Goal: Information Seeking & Learning: Compare options

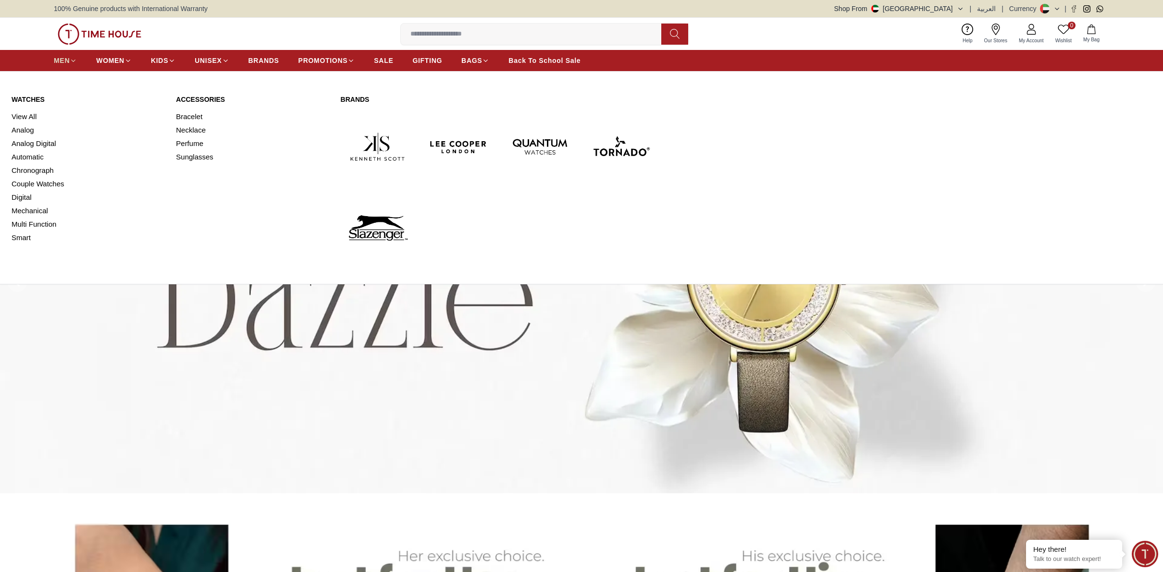
click at [58, 60] on span "MEN" at bounding box center [62, 61] width 16 height 10
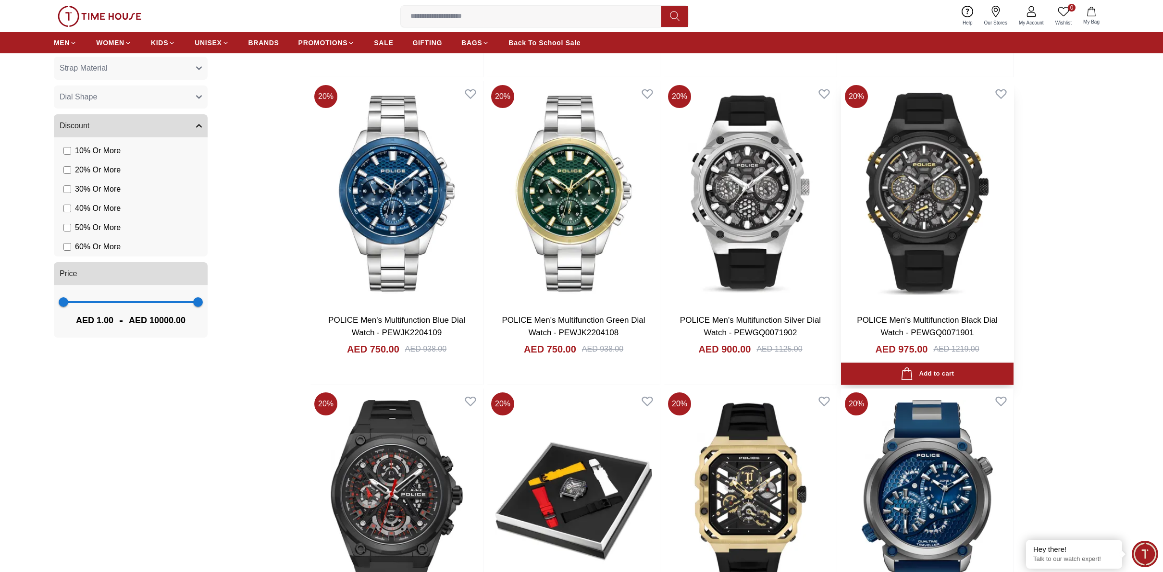
scroll to position [671, 0]
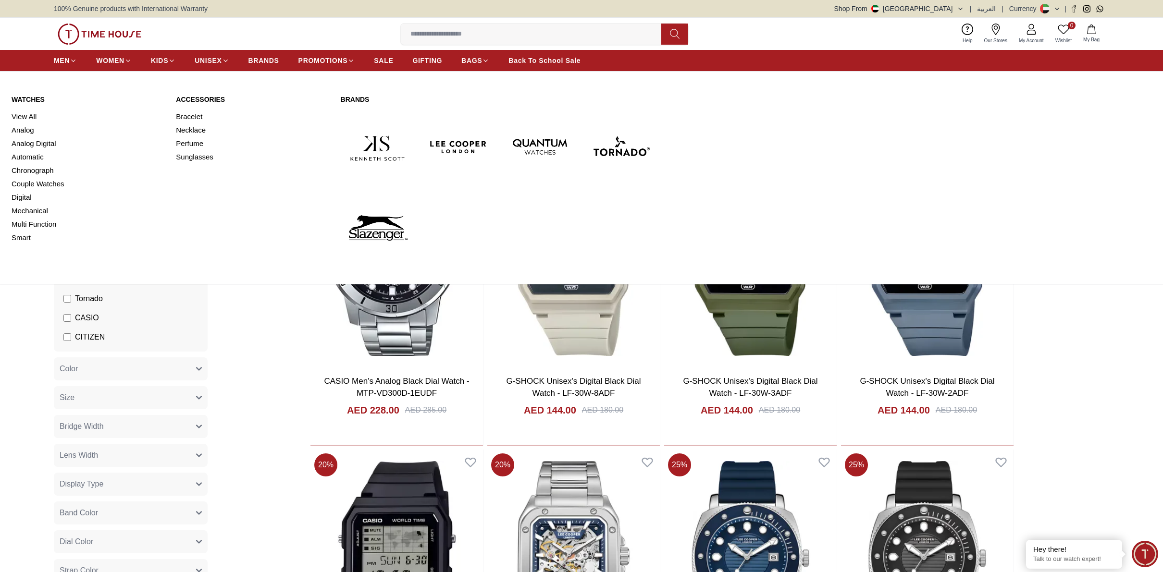
click at [25, 197] on link "Digital" at bounding box center [88, 197] width 153 height 13
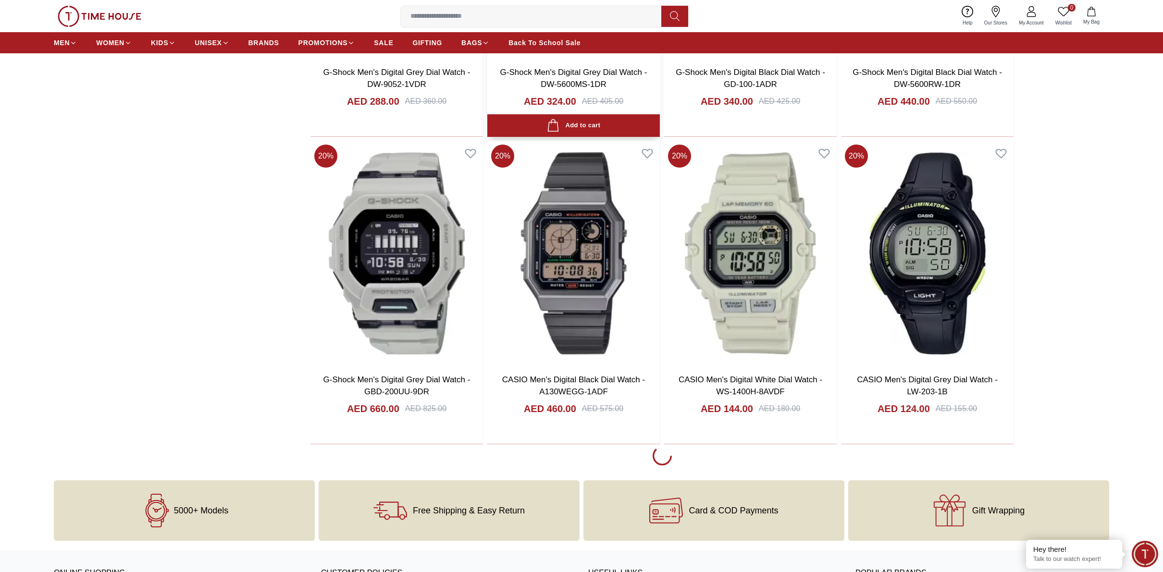
scroll to position [1276, 0]
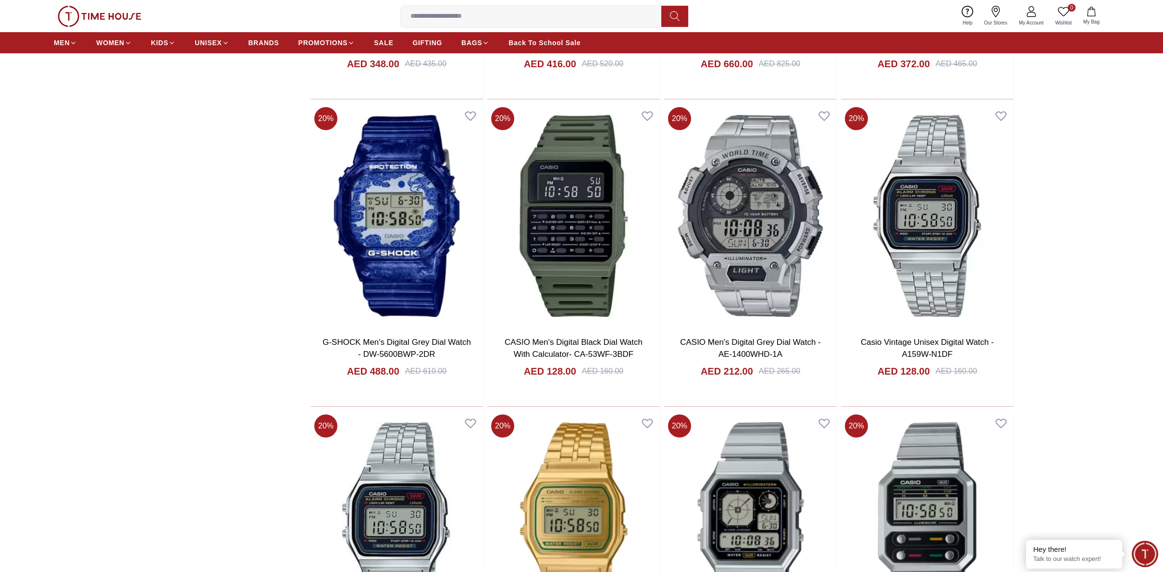
scroll to position [3726, 0]
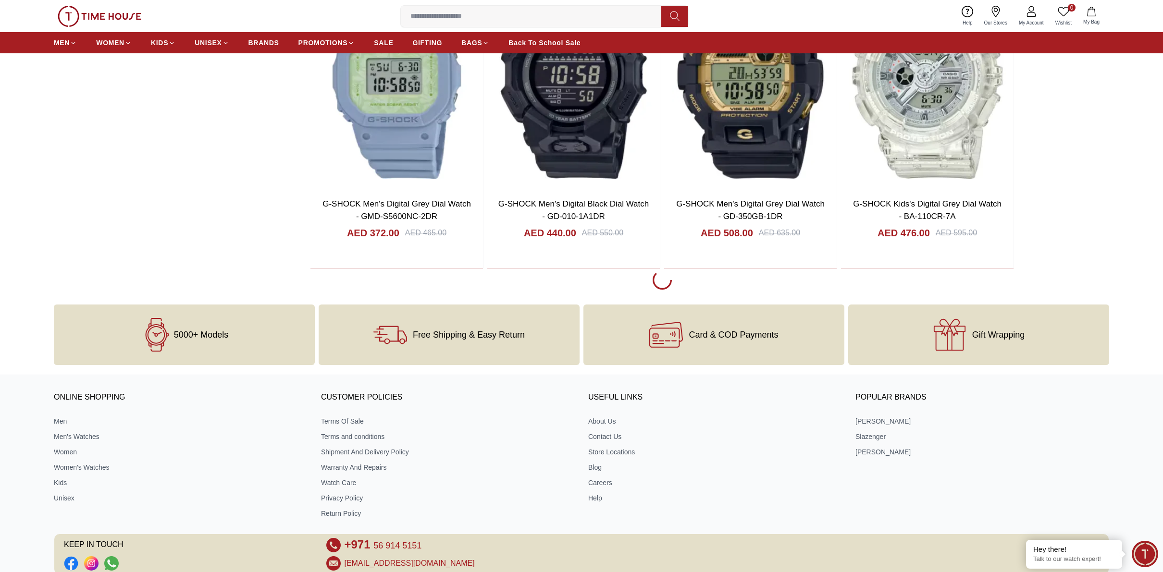
scroll to position [4571, 0]
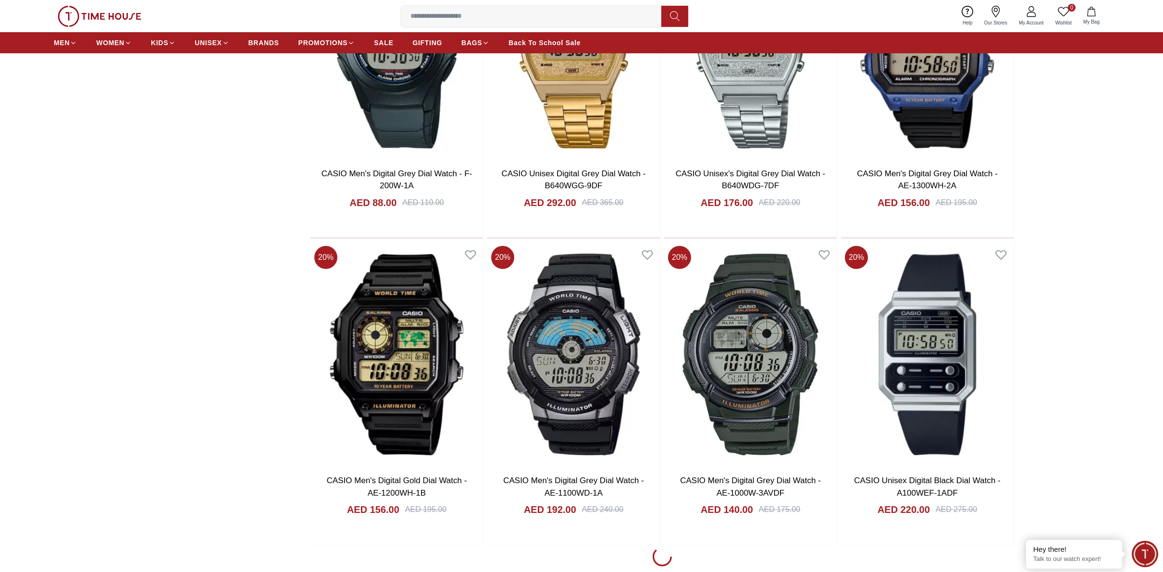
scroll to position [7312, 0]
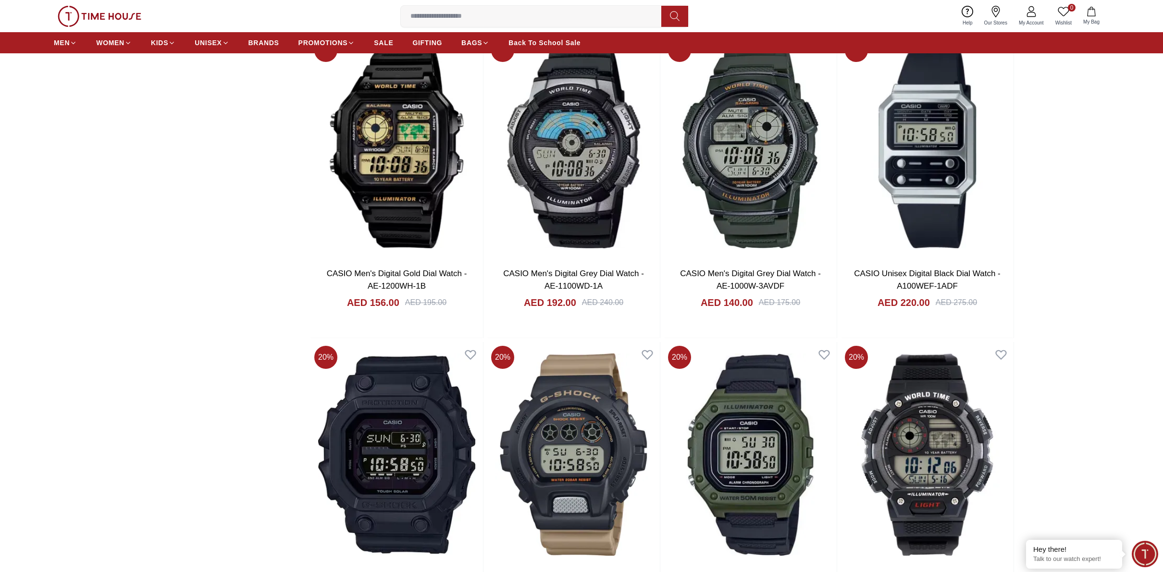
scroll to position [7488, 0]
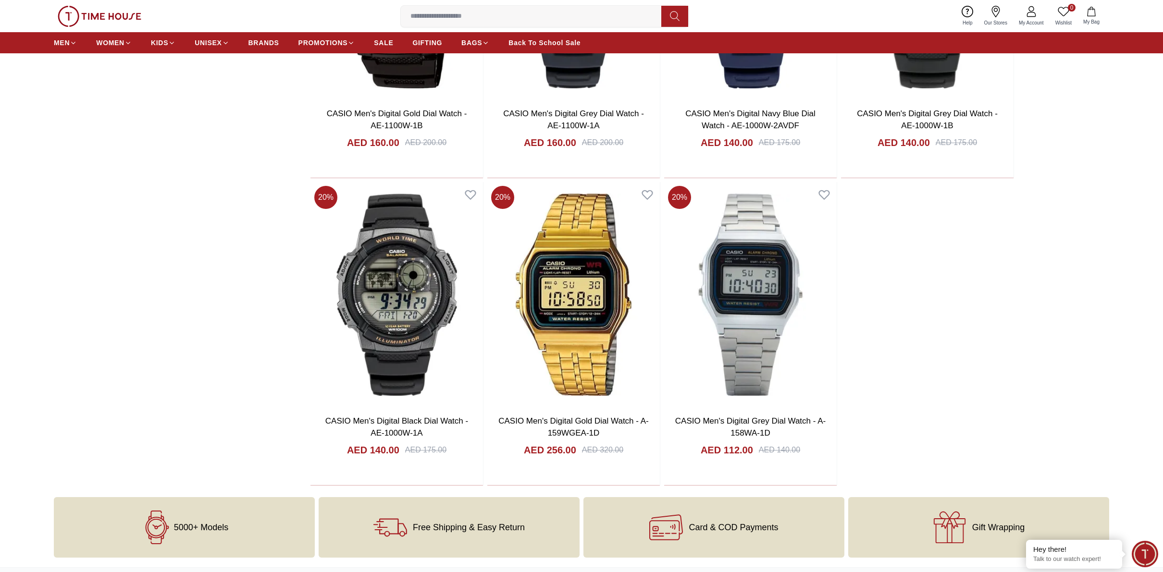
scroll to position [9463, 0]
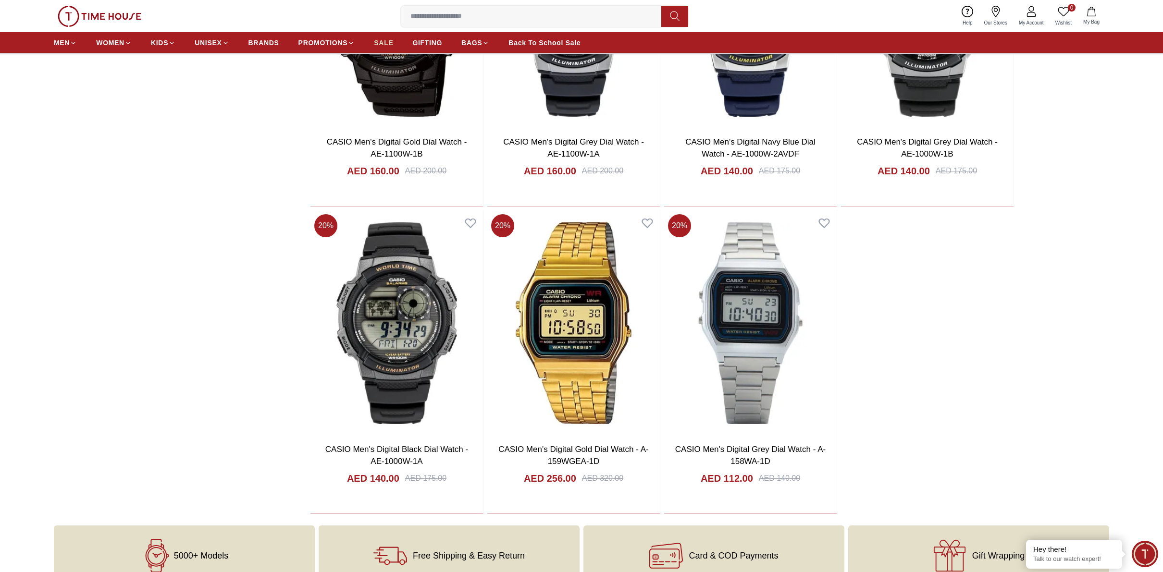
click at [388, 41] on span "SALE" at bounding box center [383, 43] width 19 height 10
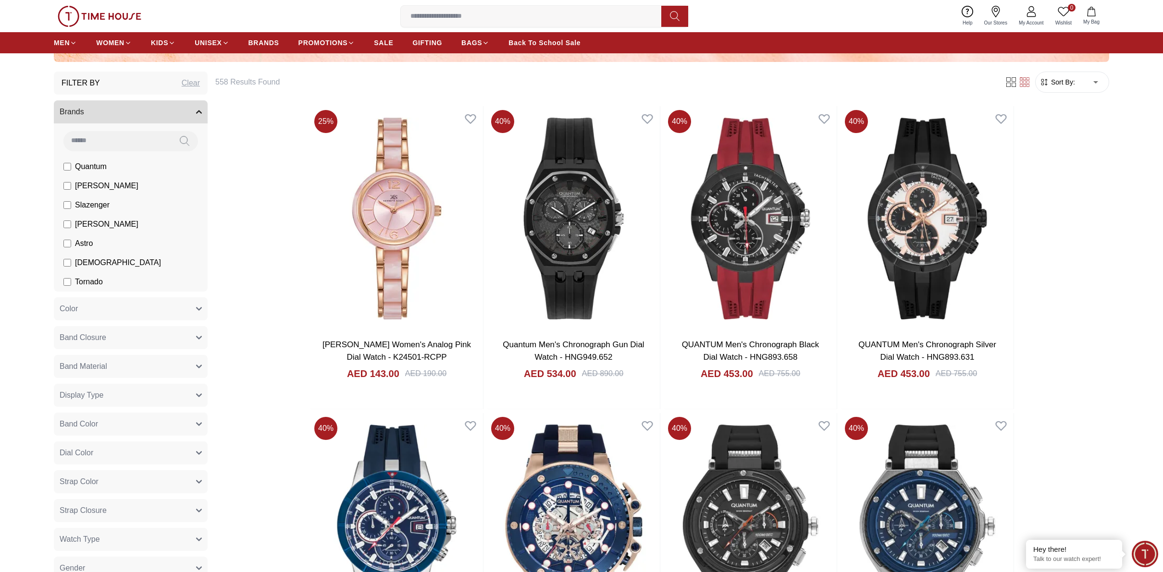
scroll to position [471, 0]
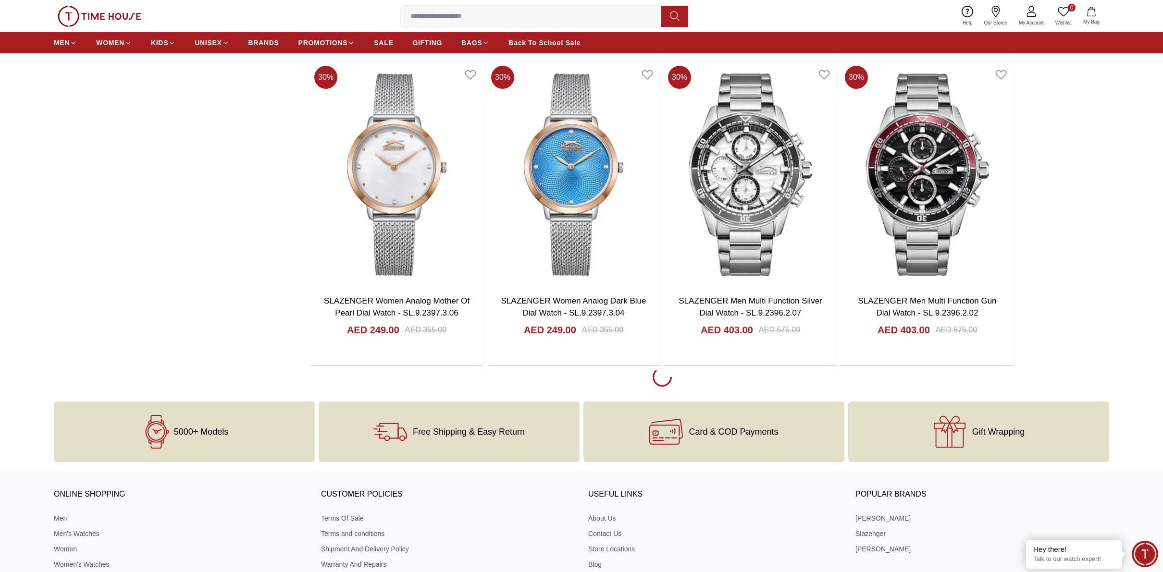
scroll to position [3217, 0]
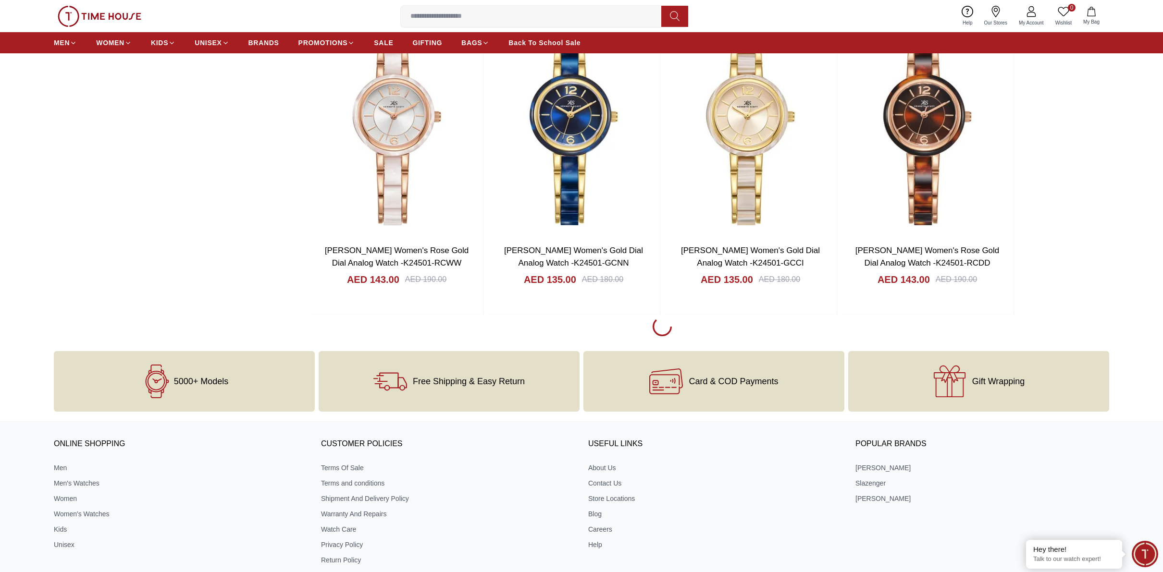
scroll to position [6484, 0]
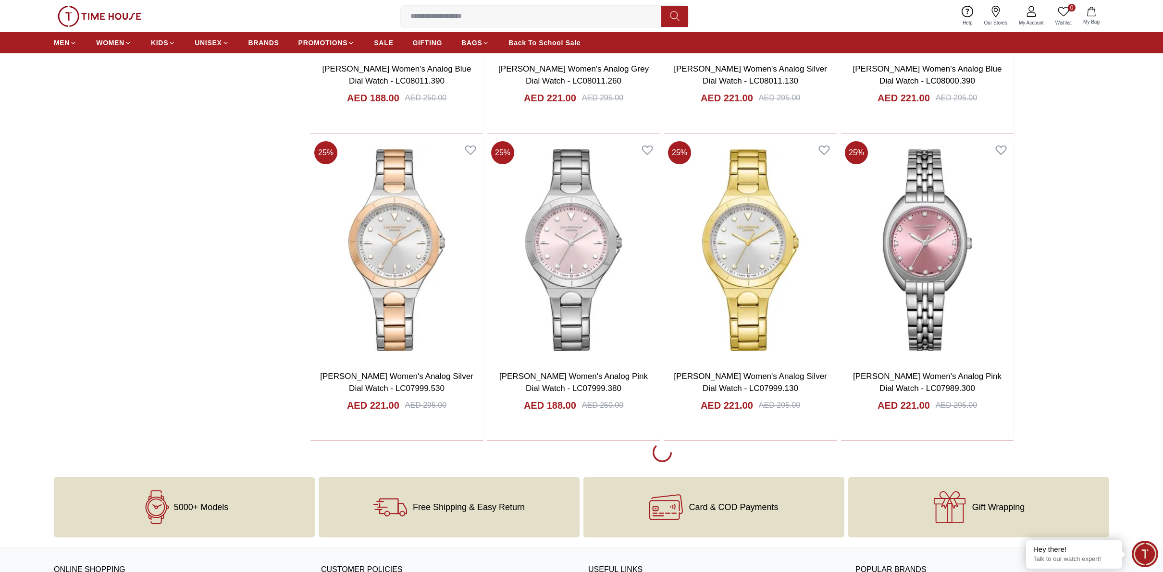
scroll to position [9519, 0]
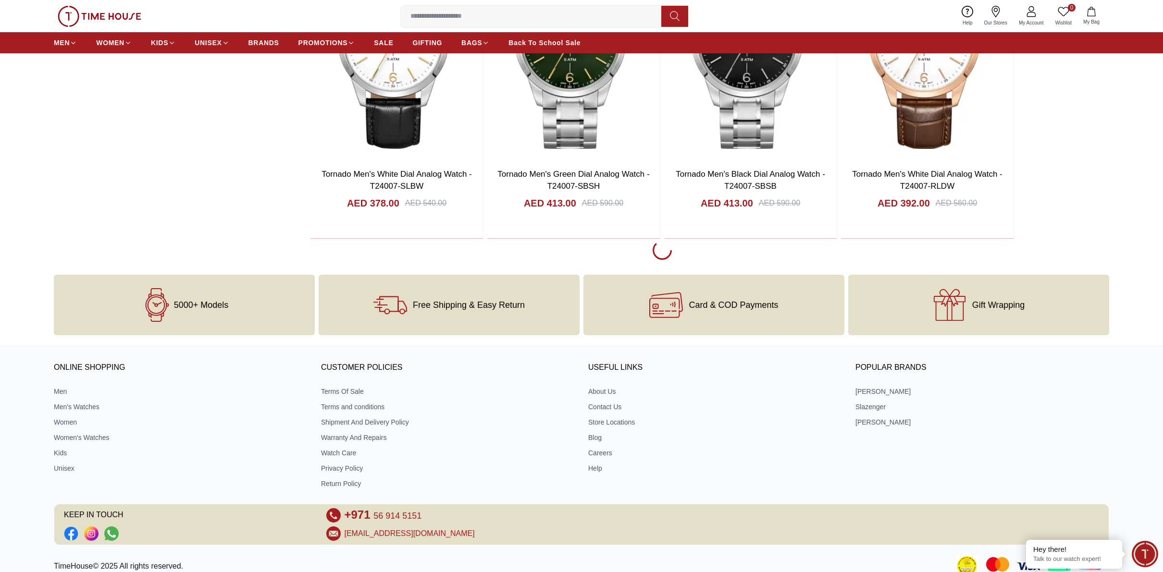
scroll to position [12633, 0]
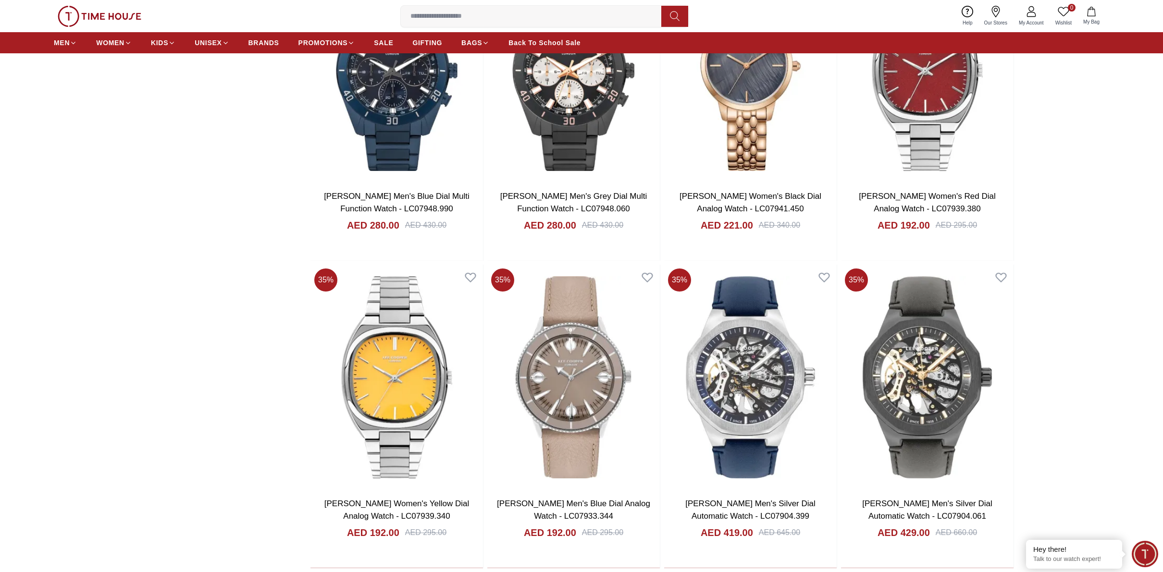
scroll to position [14421, 0]
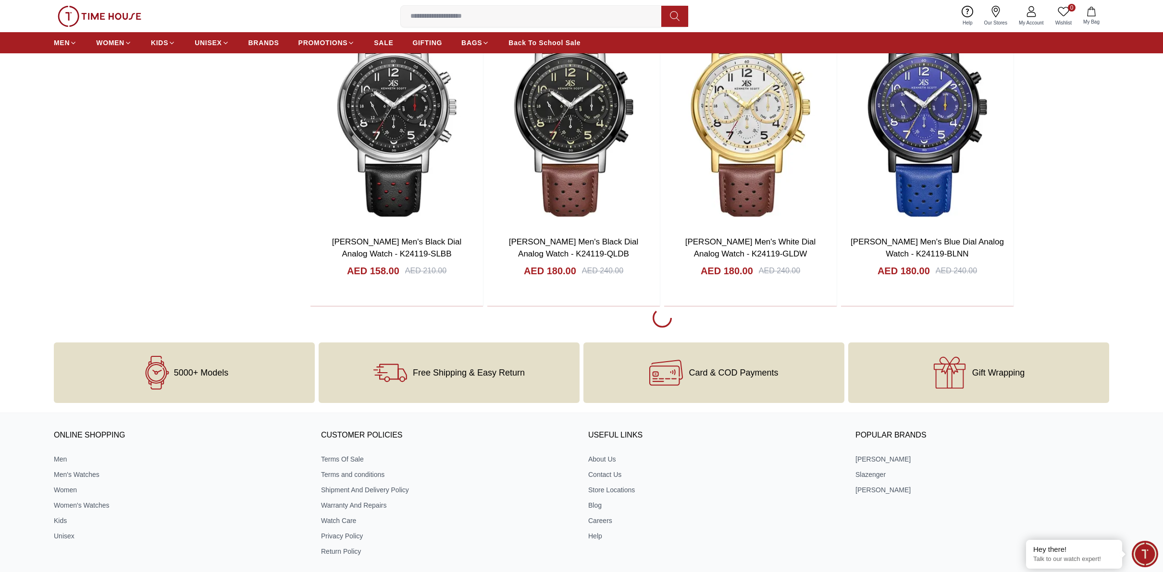
scroll to position [17126, 0]
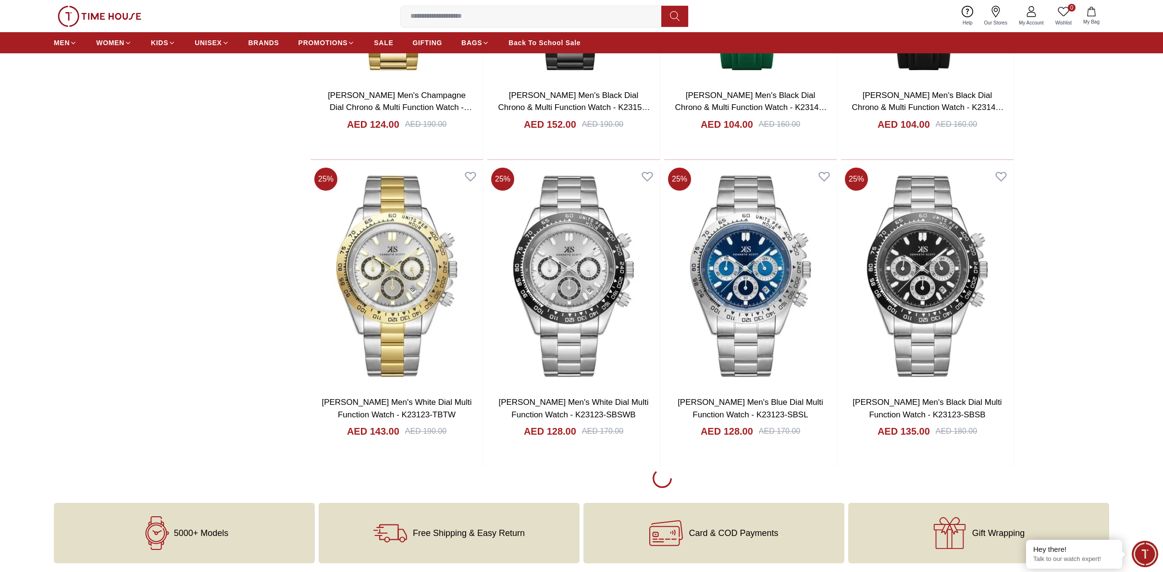
scroll to position [20204, 0]
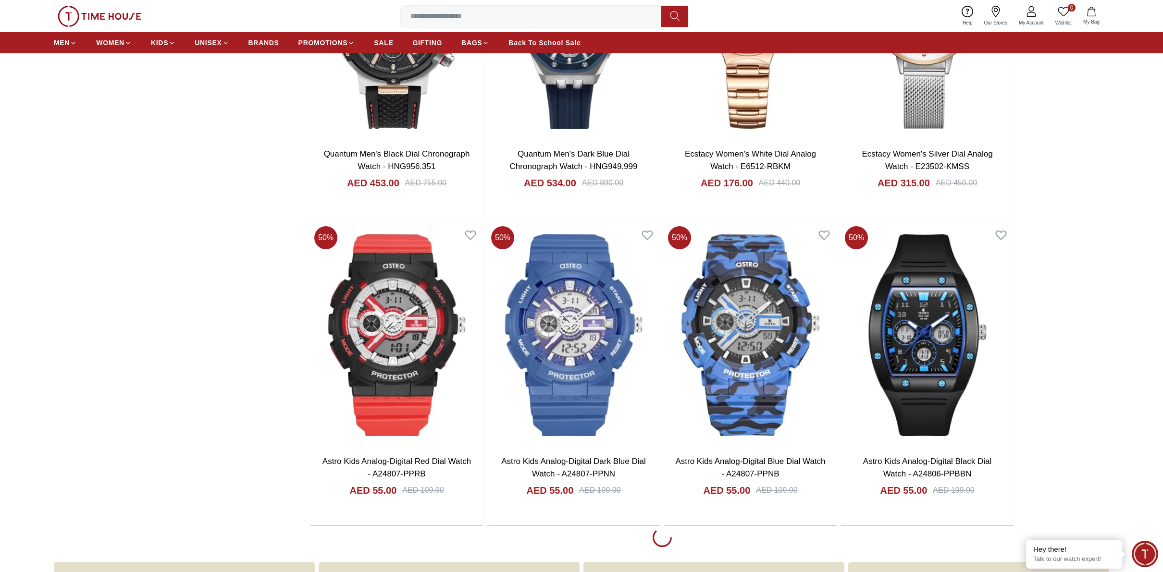
scroll to position [21522, 0]
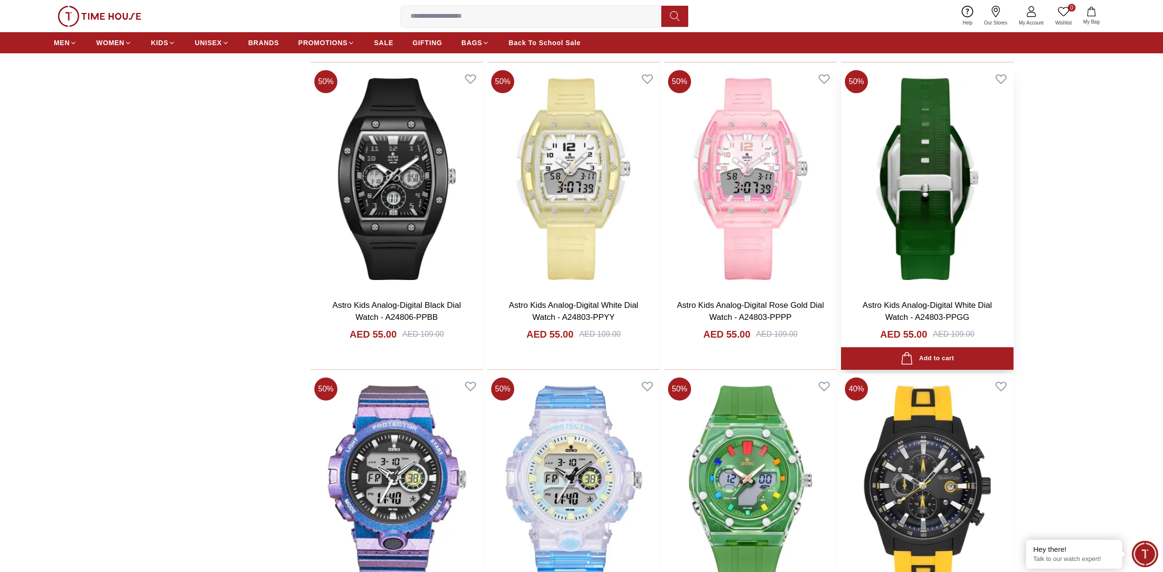
scroll to position [21959, 0]
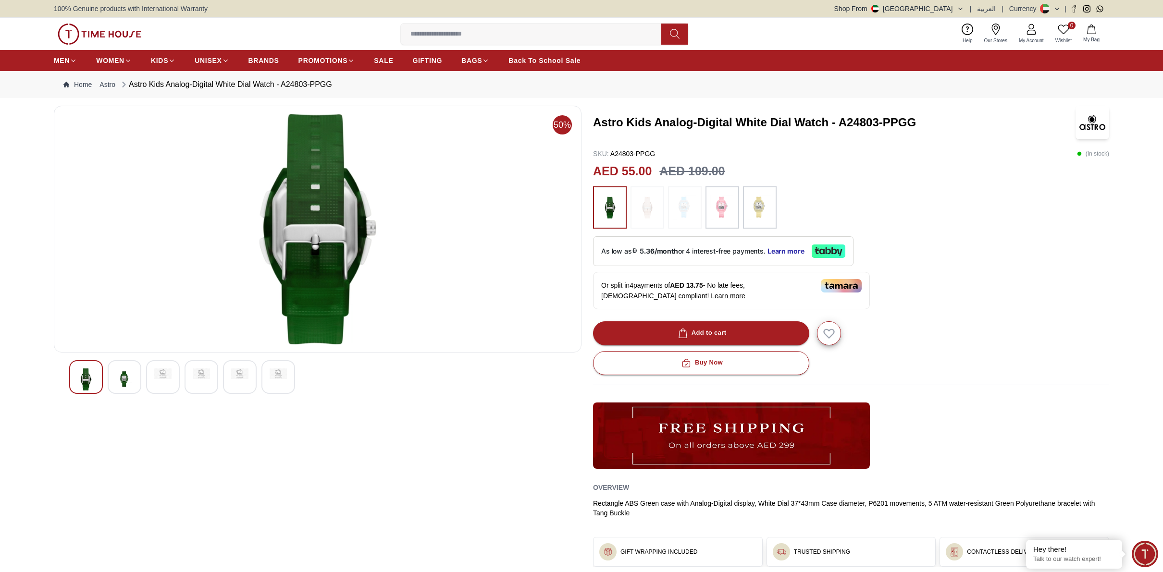
click at [134, 377] on div at bounding box center [125, 377] width 34 height 34
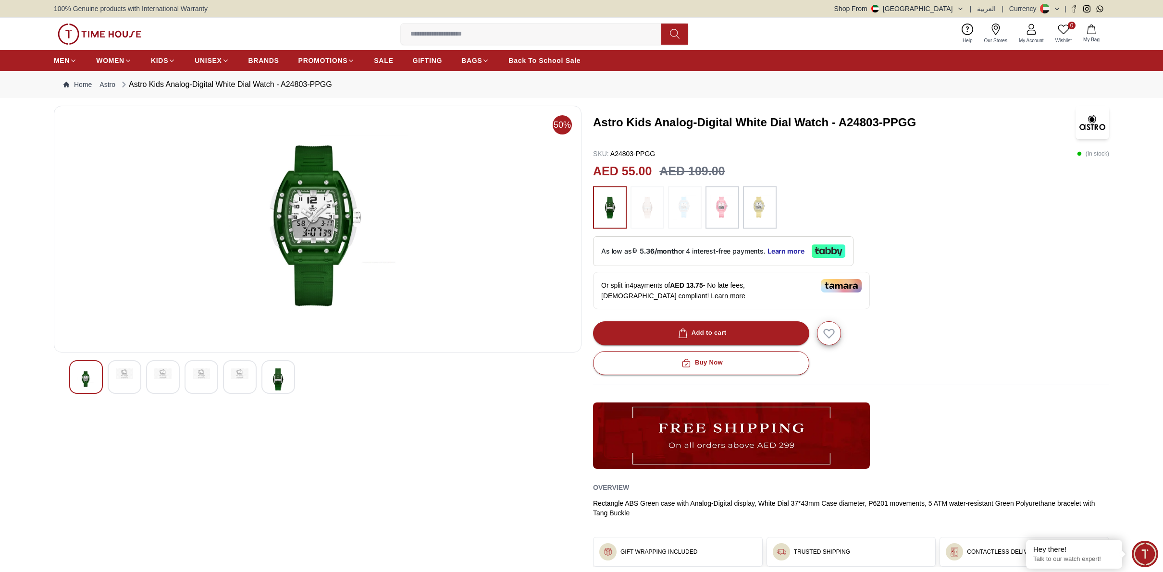
click at [689, 210] on img at bounding box center [685, 207] width 24 height 33
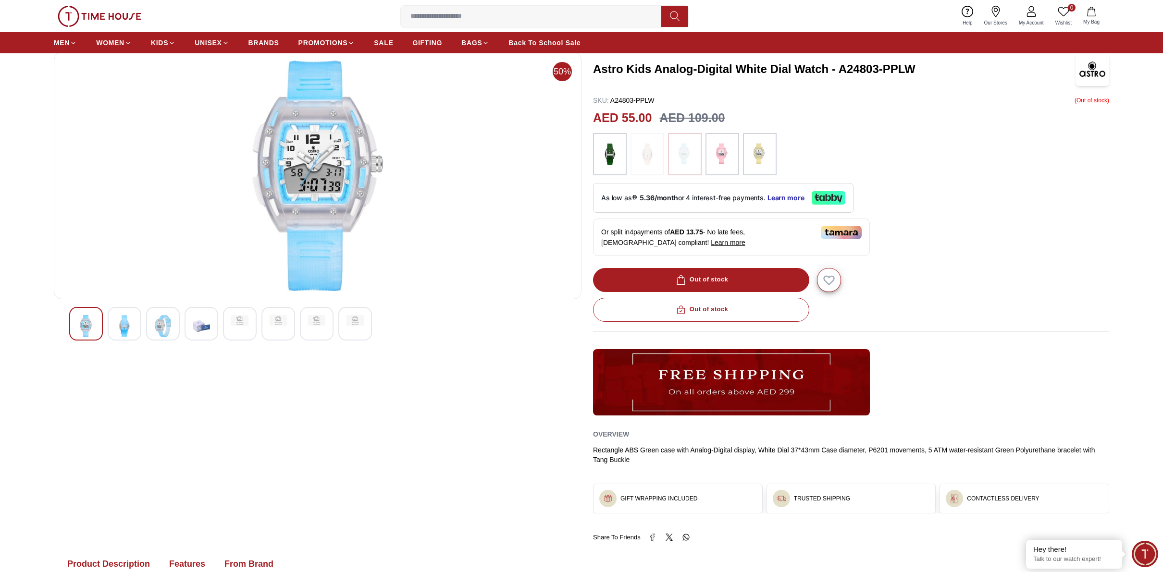
scroll to position [47, 0]
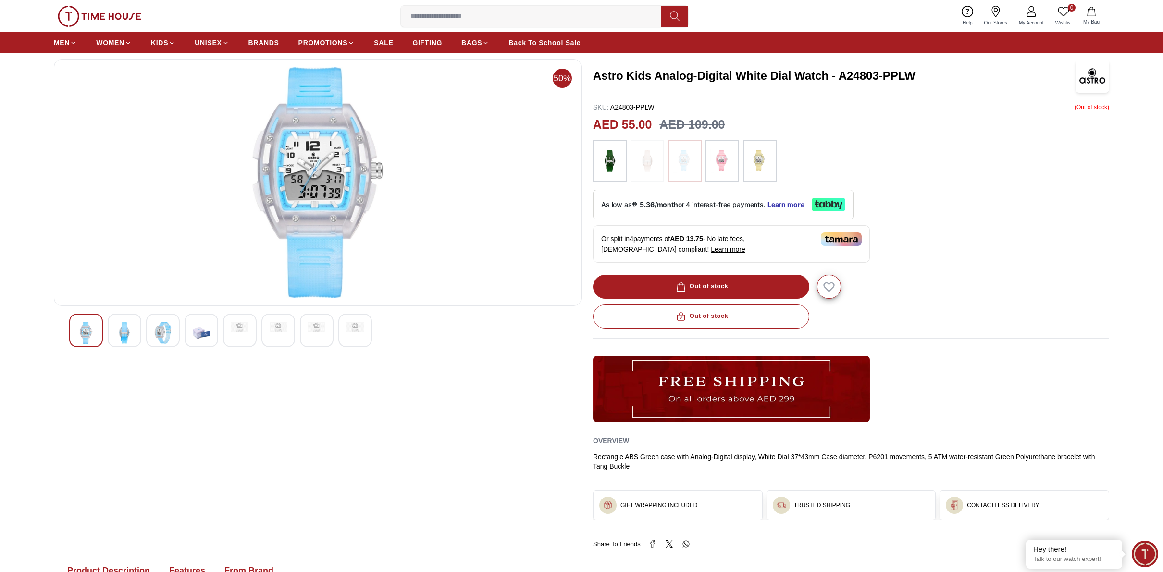
click at [197, 338] on img at bounding box center [201, 333] width 17 height 22
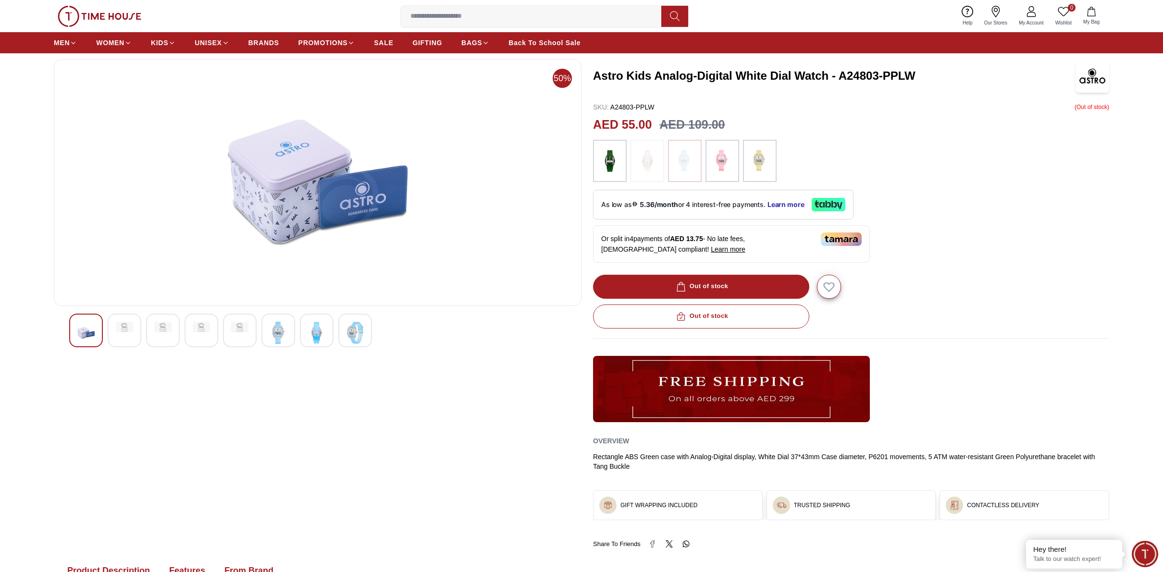
click at [279, 335] on img at bounding box center [278, 333] width 17 height 22
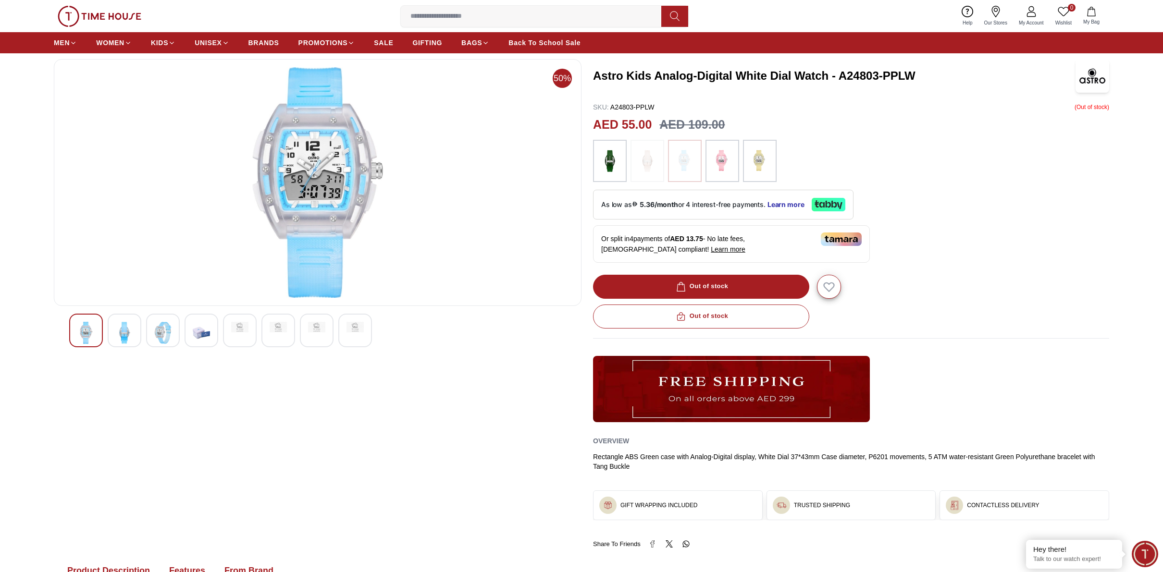
scroll to position [0, 0]
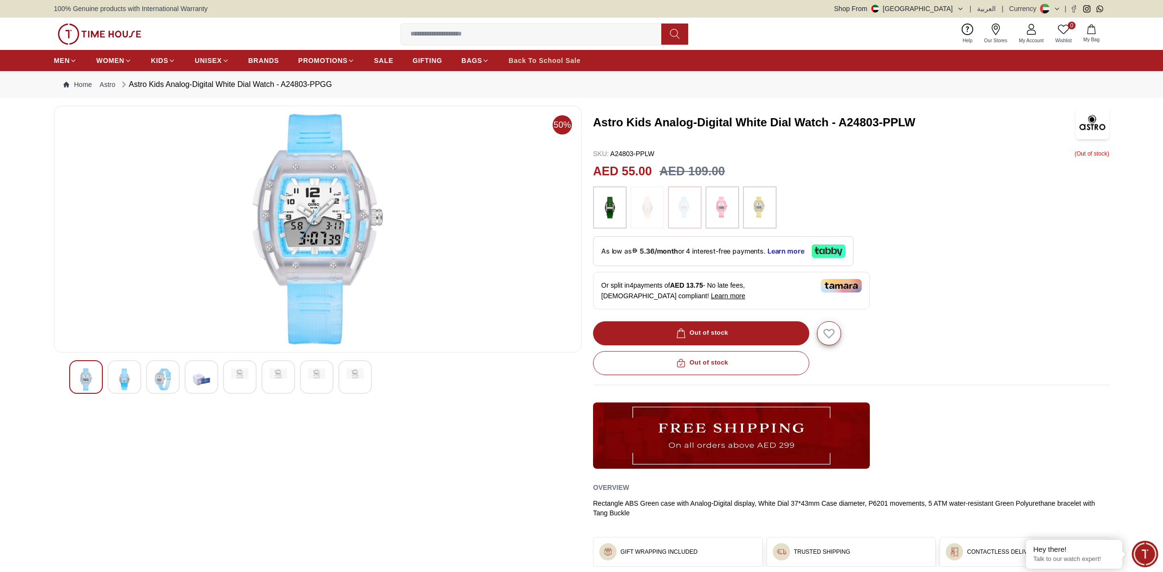
click at [533, 63] on span "Back To School Sale" at bounding box center [544, 61] width 72 height 10
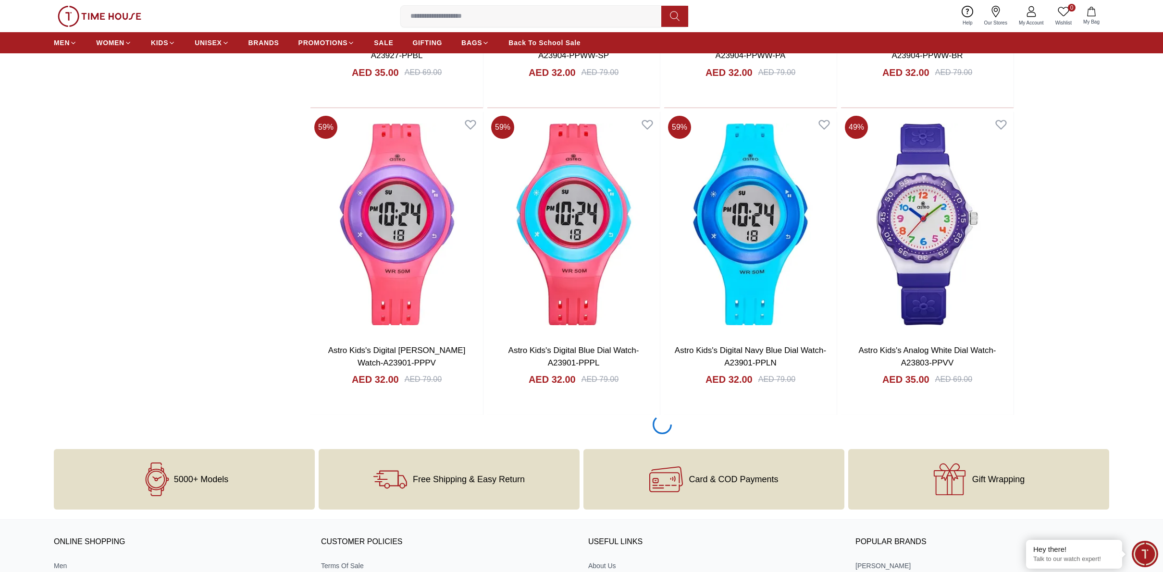
scroll to position [1802, 0]
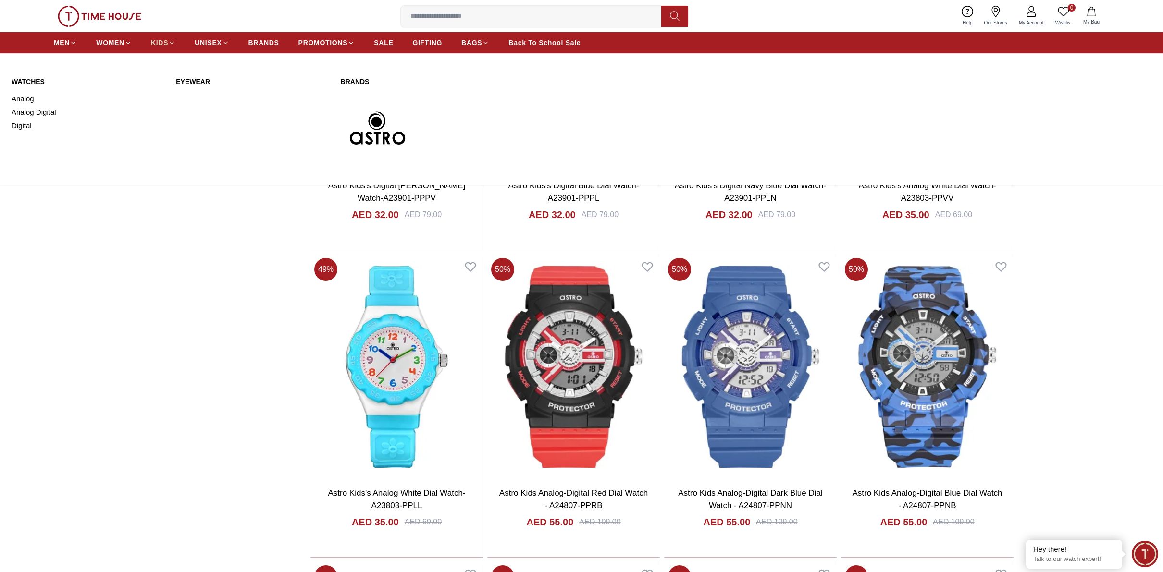
click at [165, 43] on span "KIDS" at bounding box center [159, 43] width 17 height 10
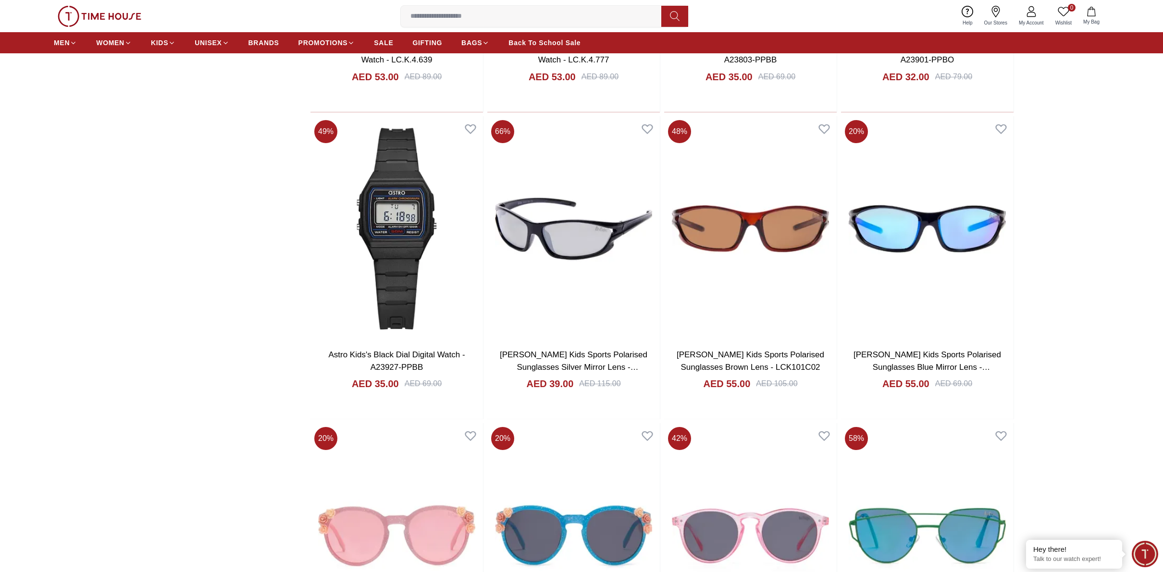
scroll to position [2784, 0]
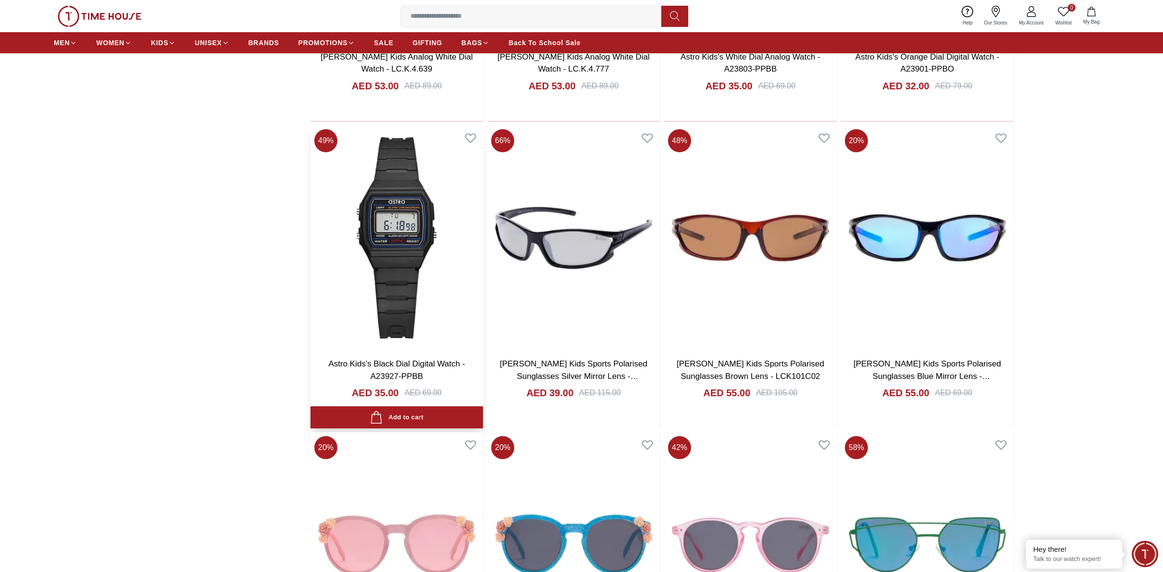
click at [395, 232] on img at bounding box center [396, 237] width 173 height 225
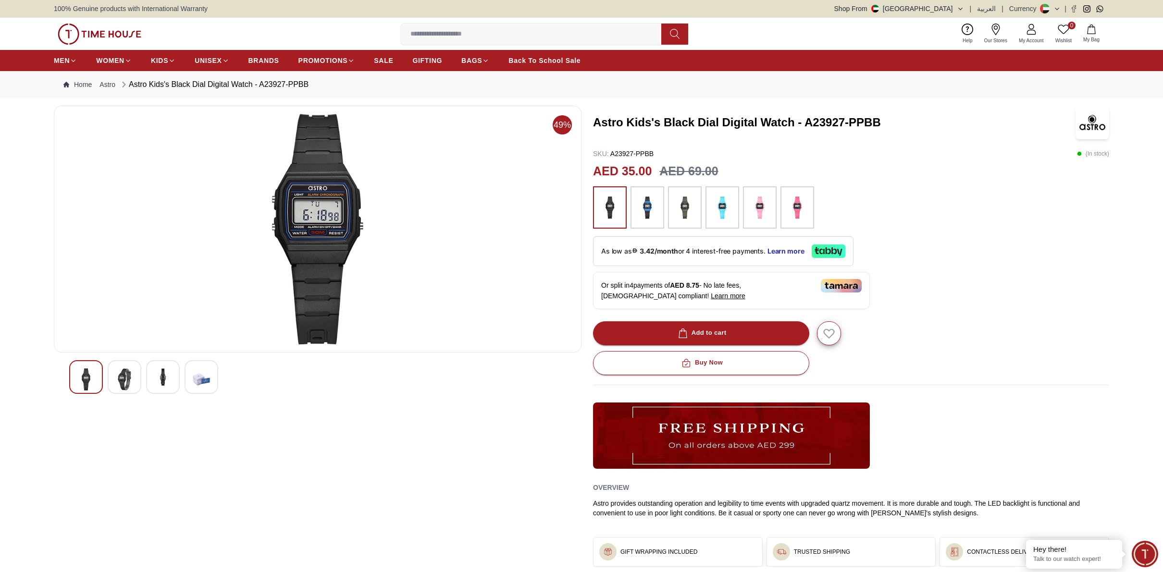
click at [690, 211] on img at bounding box center [685, 207] width 24 height 33
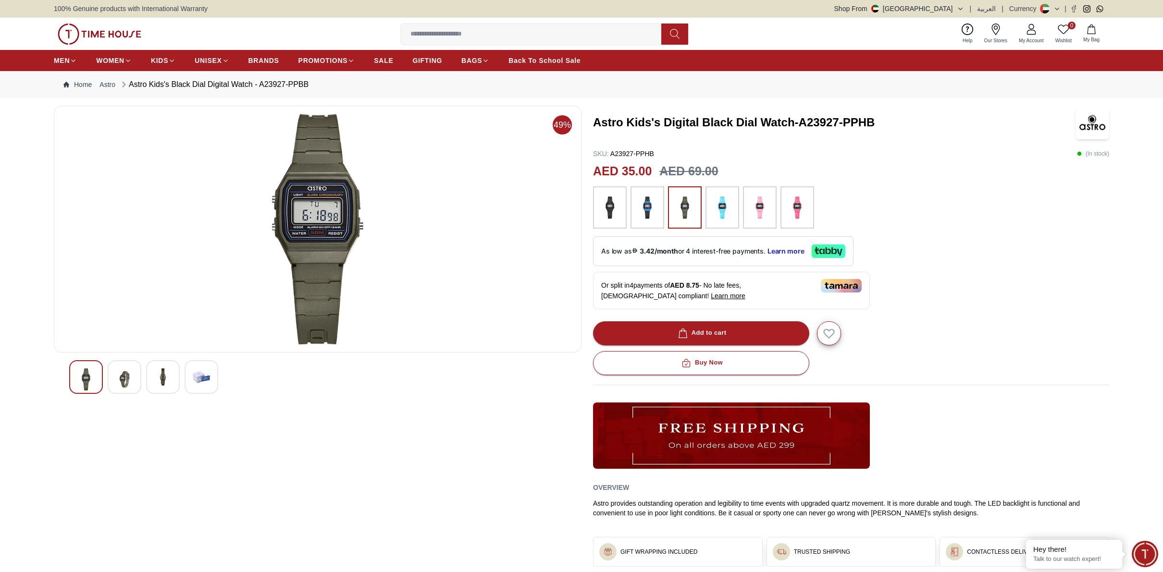
click at [603, 222] on img at bounding box center [610, 207] width 24 height 33
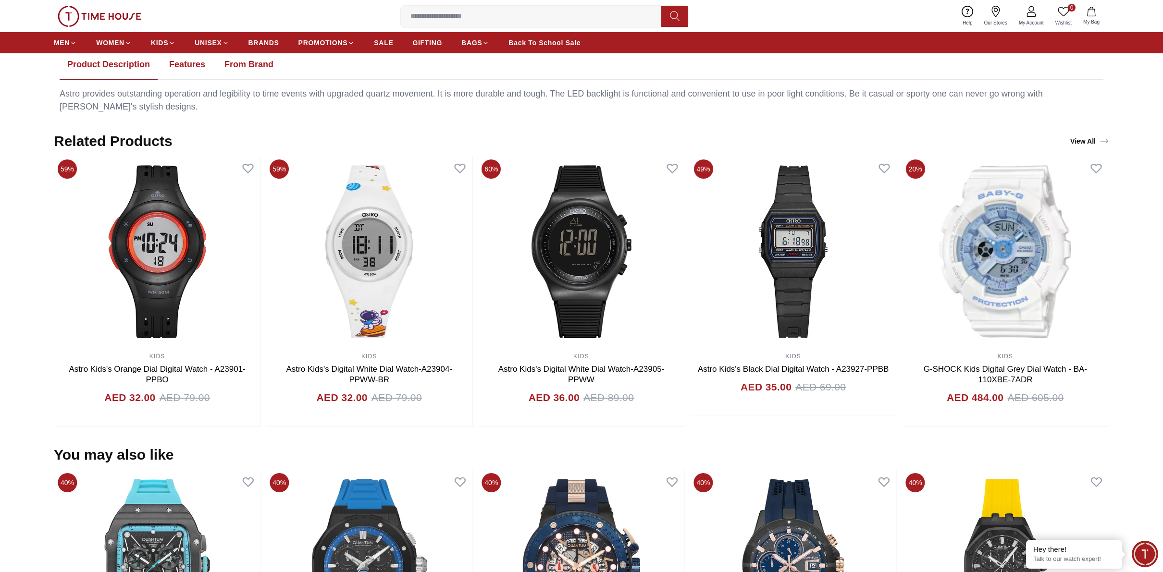
scroll to position [548, 0]
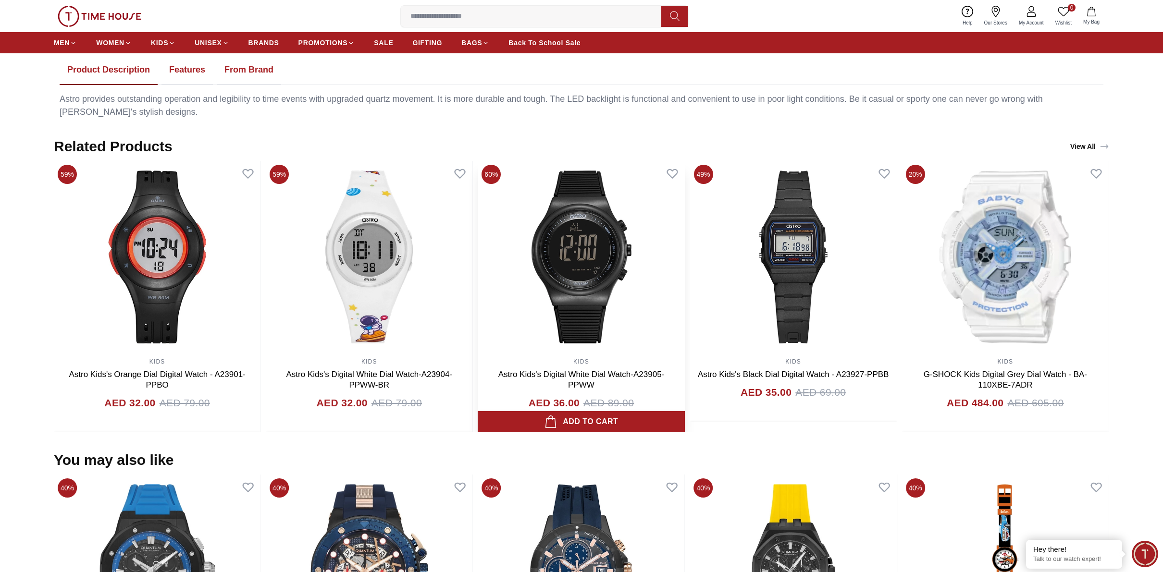
click at [580, 244] on img at bounding box center [581, 257] width 207 height 192
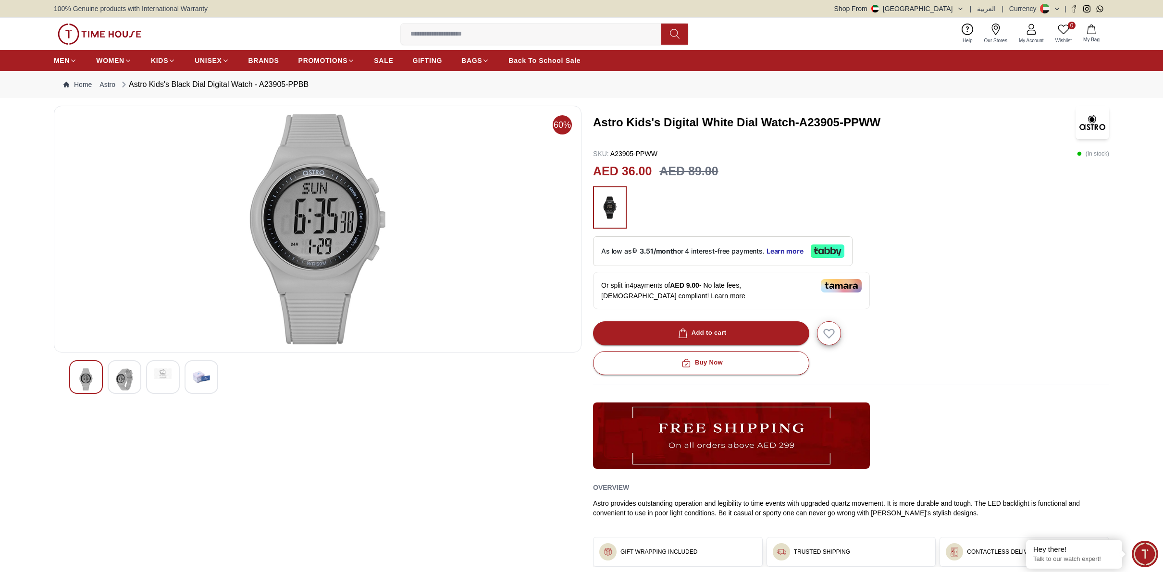
click at [616, 207] on img at bounding box center [610, 207] width 24 height 33
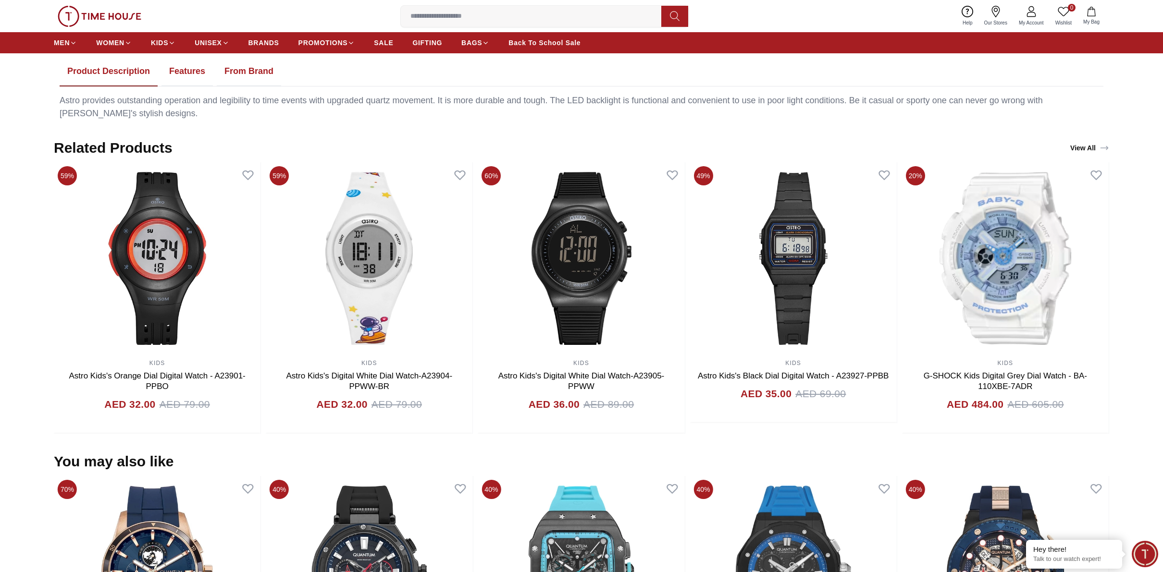
scroll to position [550, 0]
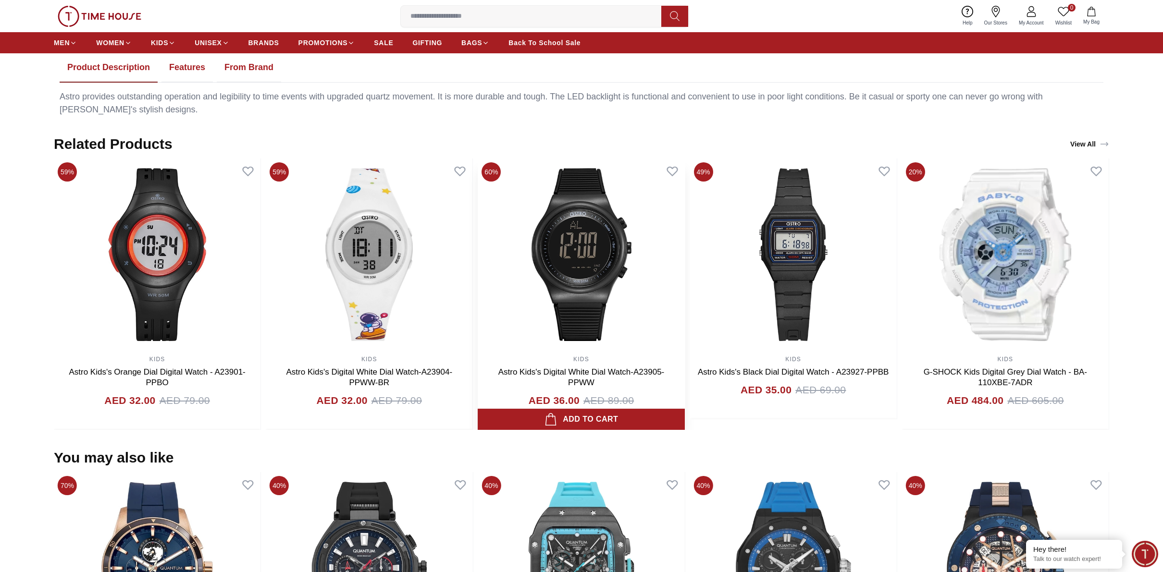
click at [606, 237] on img at bounding box center [581, 255] width 207 height 192
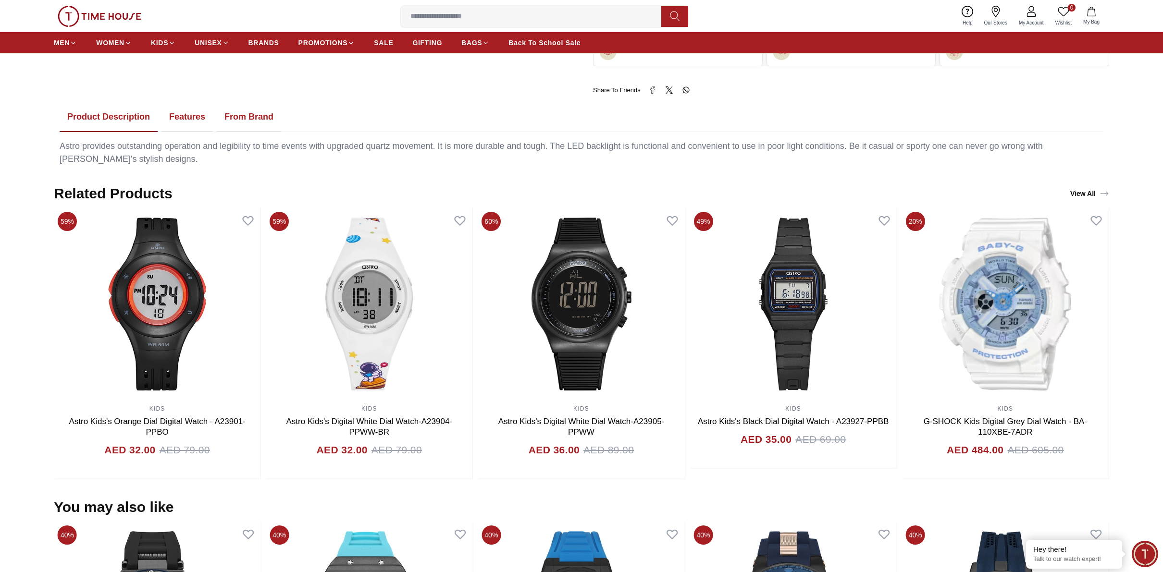
scroll to position [432, 0]
